Goal: Browse casually

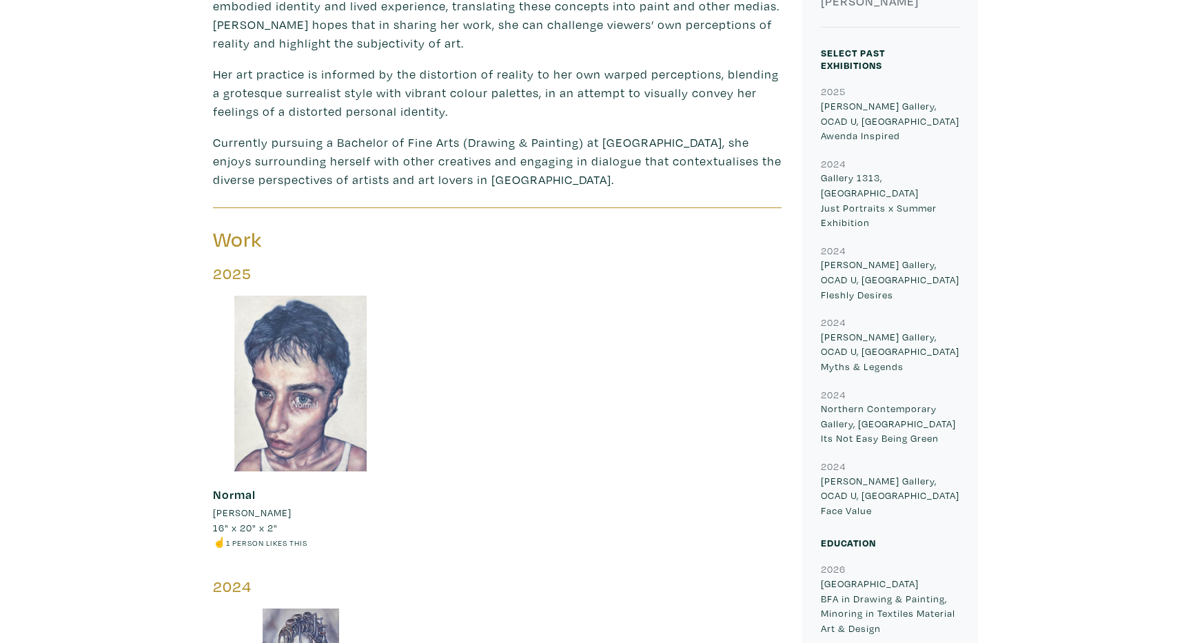
scroll to position [613, 0]
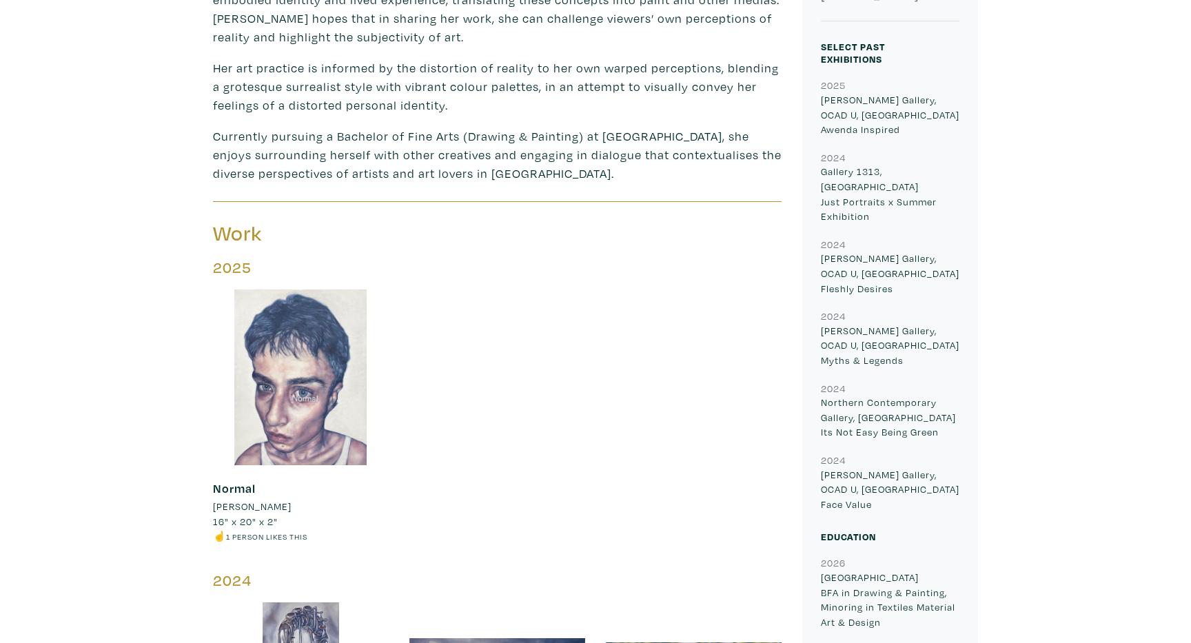
click at [258, 529] on li "☝️ 1 person likes this" at bounding box center [301, 536] width 176 height 15
click at [243, 499] on li "[PERSON_NAME]" at bounding box center [252, 506] width 79 height 15
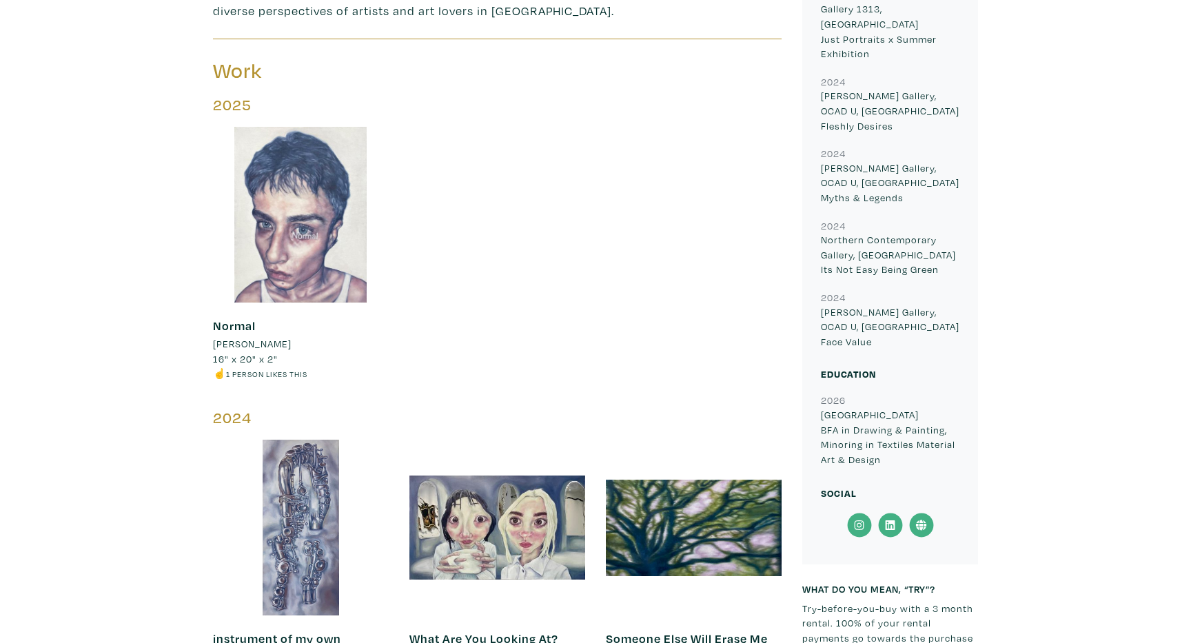
scroll to position [834, 0]
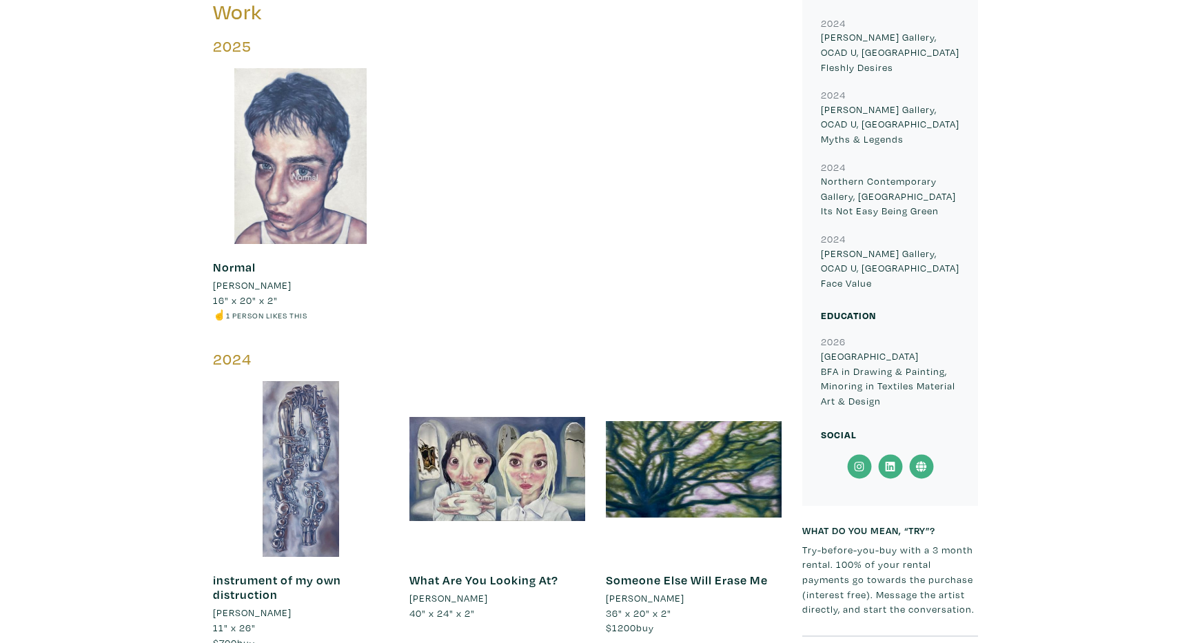
click at [216, 307] on li "☝️ 1 person likes this" at bounding box center [301, 314] width 176 height 15
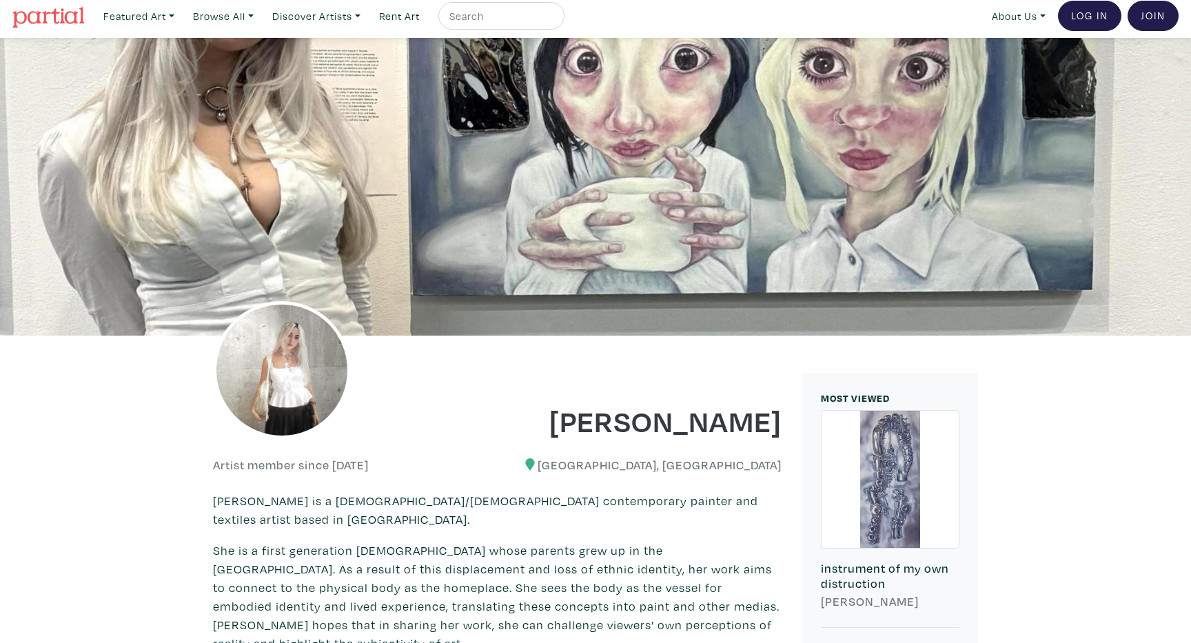
scroll to position [1, 0]
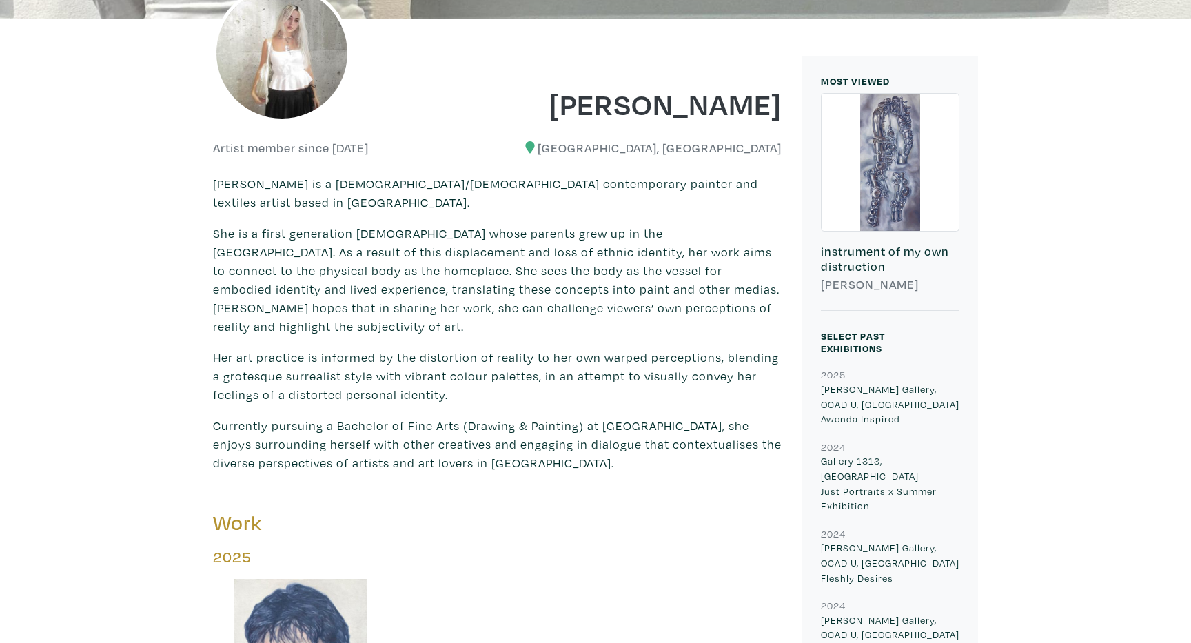
scroll to position [330, 0]
